Goal: Task Accomplishment & Management: Manage account settings

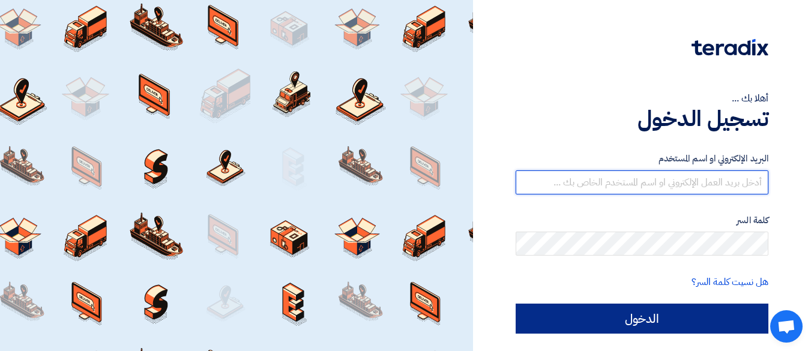
type input "[EMAIL_ADDRESS][DOMAIN_NAME]"
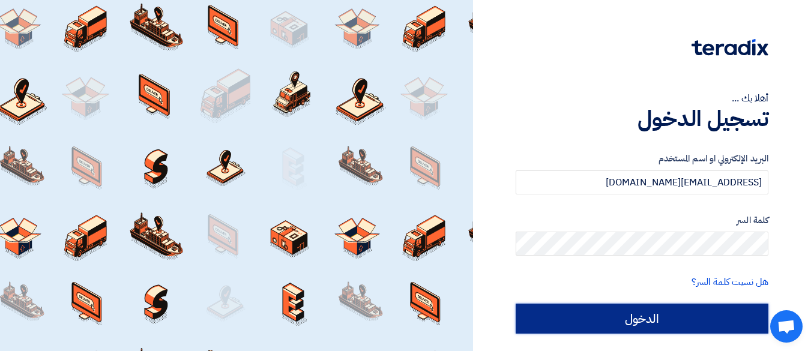
click at [623, 317] on input "الدخول" at bounding box center [641, 319] width 253 height 30
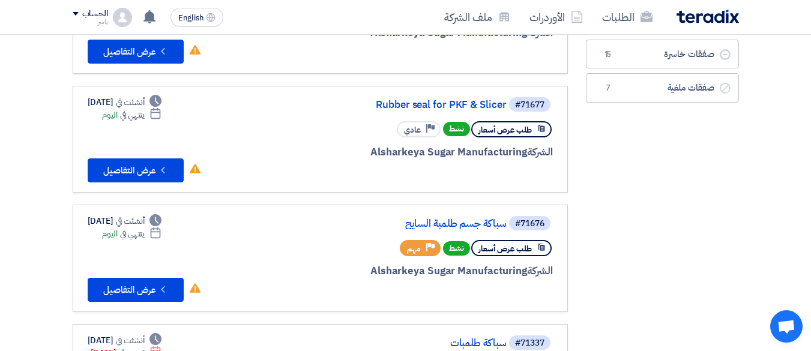
scroll to position [180, 0]
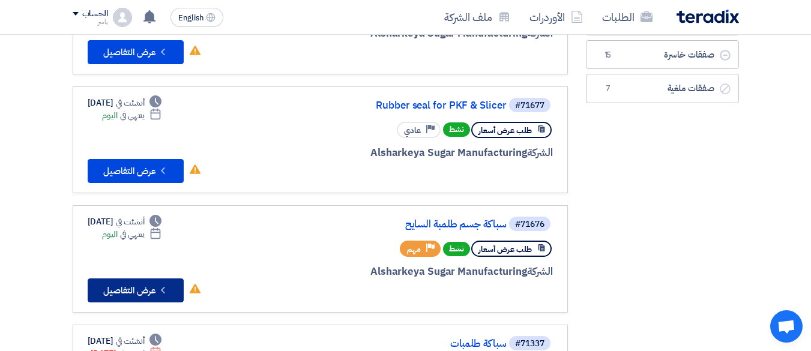
click at [156, 284] on button "Check details عرض التفاصيل" at bounding box center [136, 290] width 96 height 24
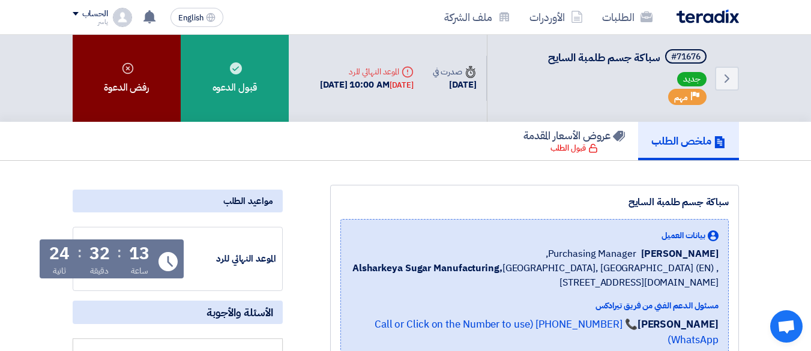
click at [135, 82] on div "رفض الدعوة" at bounding box center [127, 78] width 108 height 87
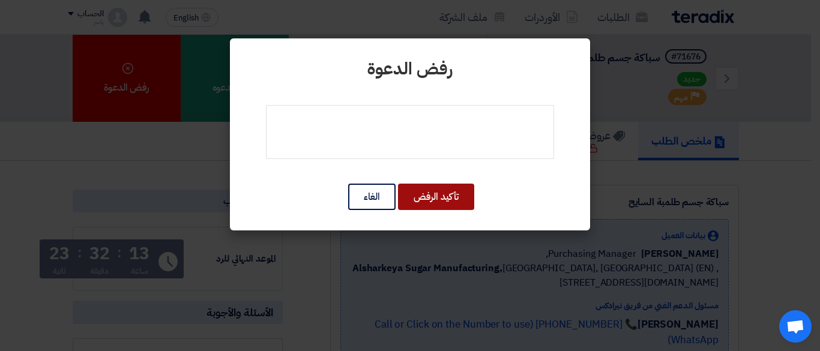
click at [437, 196] on button "تأكيد الرفض" at bounding box center [436, 197] width 76 height 26
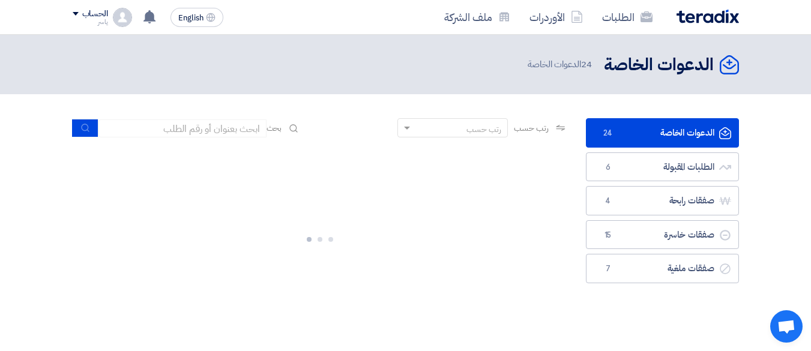
click at [628, 134] on link "الدعوات الخاصة الدعوات الخاصة 24" at bounding box center [662, 132] width 153 height 29
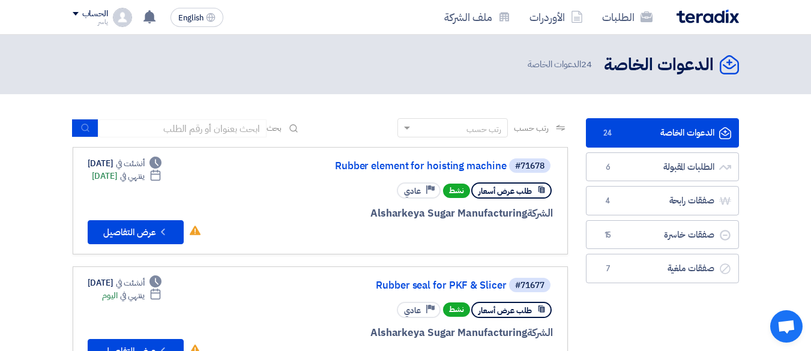
scroll to position [180, 0]
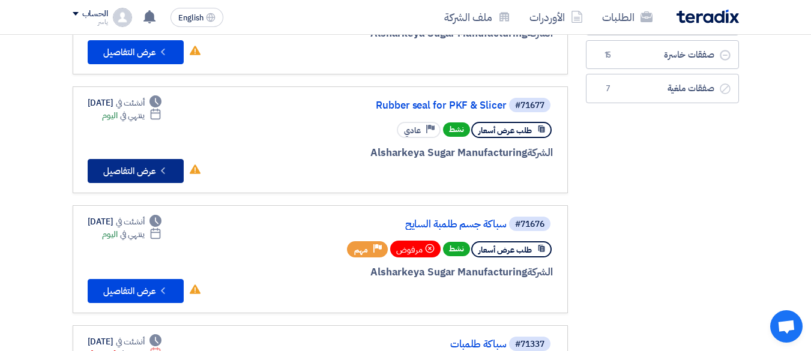
click at [125, 171] on button "Check details عرض التفاصيل" at bounding box center [136, 171] width 96 height 24
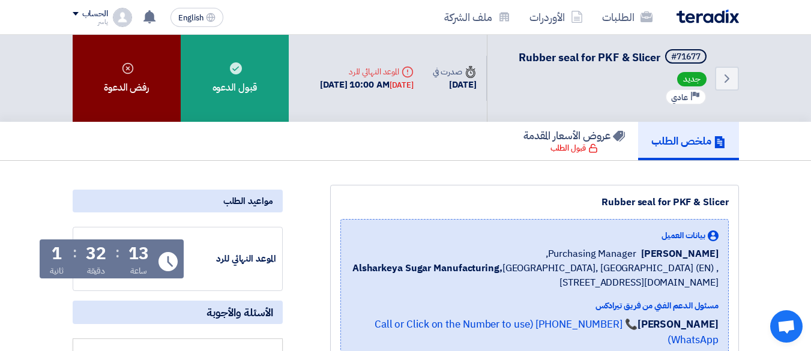
click at [115, 62] on div "رفض الدعوة" at bounding box center [127, 78] width 108 height 87
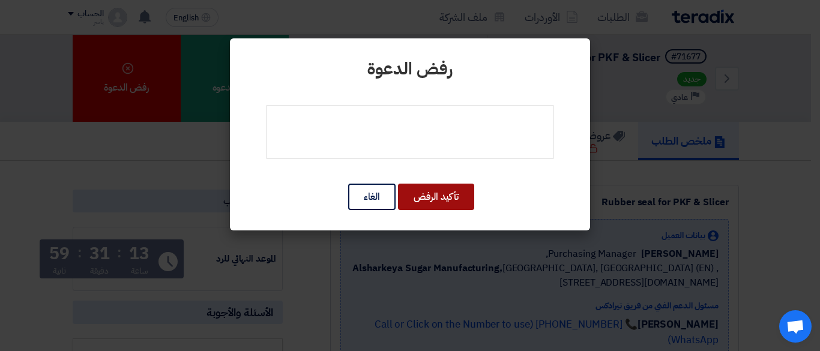
click at [439, 199] on button "تأكيد الرفض" at bounding box center [436, 197] width 76 height 26
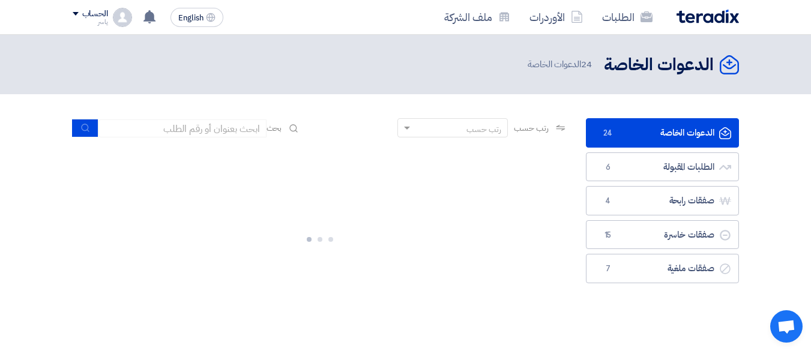
click at [607, 133] on span "24" at bounding box center [608, 133] width 14 height 12
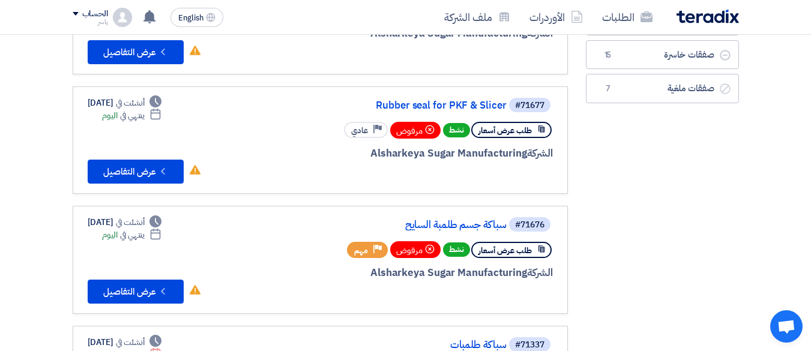
scroll to position [60, 0]
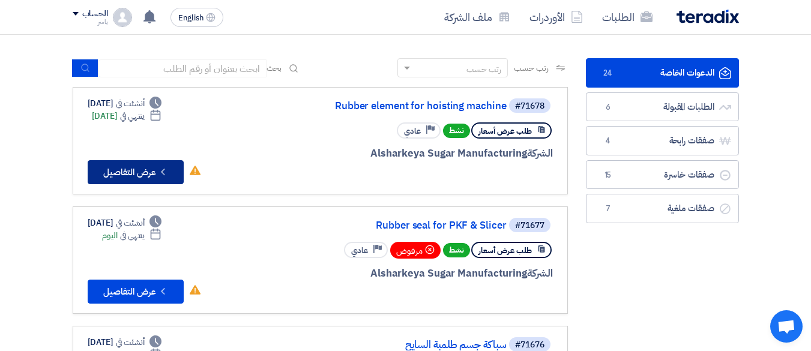
click at [130, 165] on button "Check details عرض التفاصيل" at bounding box center [136, 172] width 96 height 24
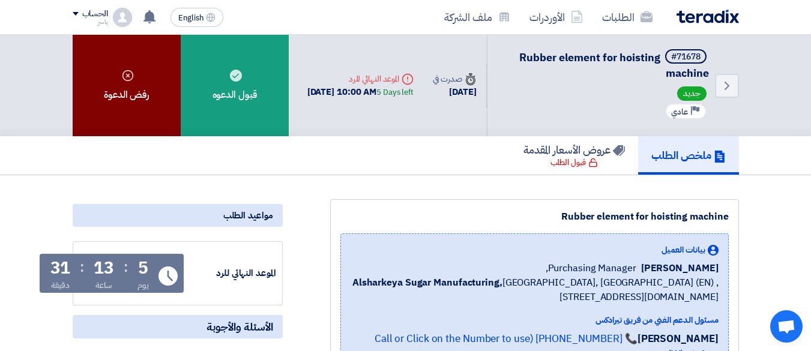
click at [127, 58] on div "رفض الدعوة" at bounding box center [127, 85] width 108 height 101
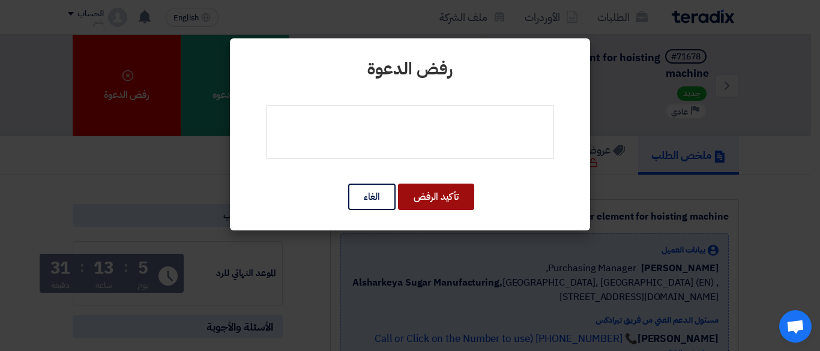
click at [440, 196] on button "تأكيد الرفض" at bounding box center [436, 197] width 76 height 26
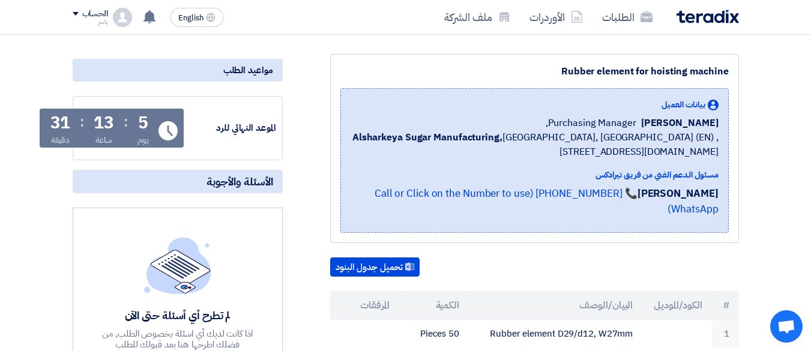
scroll to position [360, 0]
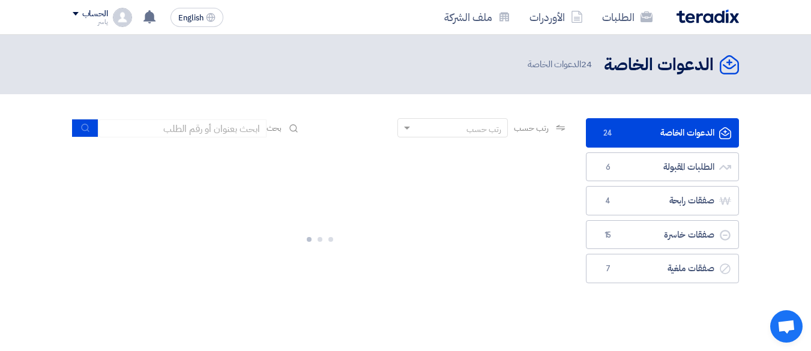
click at [673, 135] on link "الدعوات الخاصة الدعوات الخاصة 24" at bounding box center [662, 132] width 153 height 29
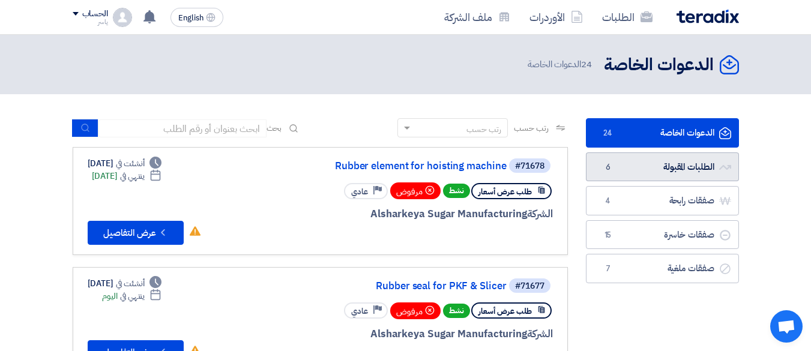
click at [700, 167] on link "الطلبات المقبولة الطلبات المقبولة 6" at bounding box center [662, 166] width 153 height 29
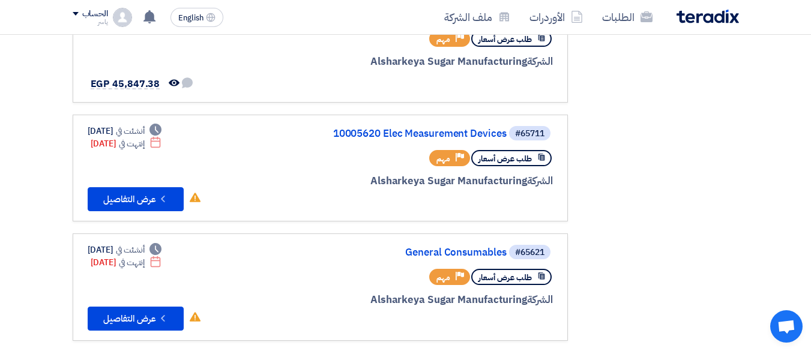
scroll to position [30, 0]
